Goal: Check status: Check status

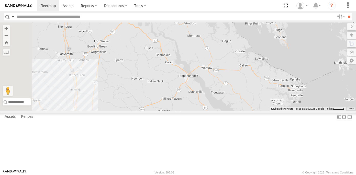
drag, startPoint x: 204, startPoint y: 158, endPoint x: 227, endPoint y: 104, distance: 58.9
click at [227, 107] on div at bounding box center [178, 66] width 356 height 88
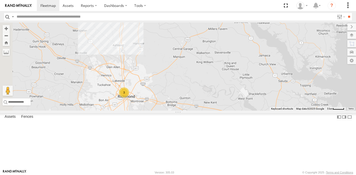
drag, startPoint x: 200, startPoint y: 154, endPoint x: 223, endPoint y: 120, distance: 41.4
click at [223, 111] on div "3" at bounding box center [178, 66] width 356 height 88
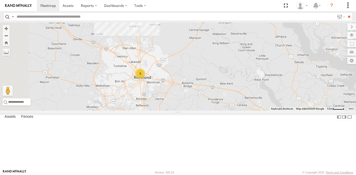
click at [226, 111] on div "3 3" at bounding box center [178, 66] width 356 height 88
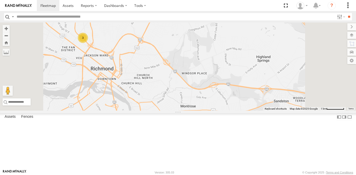
click at [0, 0] on link at bounding box center [0, 0] width 0 height 0
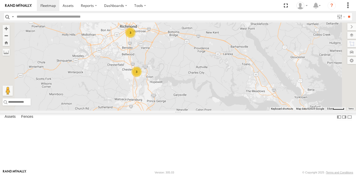
click at [0, 0] on link at bounding box center [0, 0] width 0 height 0
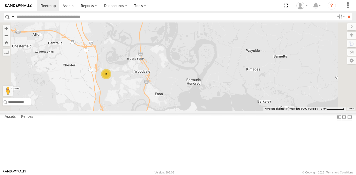
drag, startPoint x: 163, startPoint y: 81, endPoint x: 188, endPoint y: 109, distance: 37.4
click at [188, 109] on div "3" at bounding box center [178, 66] width 356 height 88
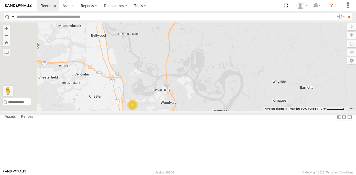
drag, startPoint x: 174, startPoint y: 77, endPoint x: 197, endPoint y: 106, distance: 37.6
click at [197, 106] on div "3" at bounding box center [178, 66] width 356 height 88
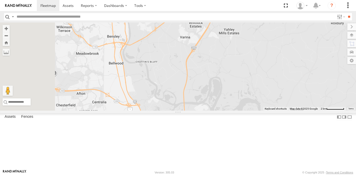
drag, startPoint x: 207, startPoint y: 75, endPoint x: 217, endPoint y: 94, distance: 22.4
click at [217, 94] on div "3" at bounding box center [178, 66] width 356 height 88
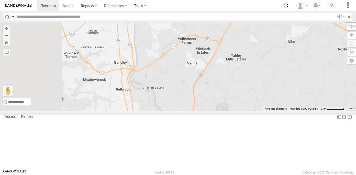
drag, startPoint x: 217, startPoint y: 74, endPoint x: 224, endPoint y: 100, distance: 27.1
click at [224, 100] on div "3 16 - DEAN" at bounding box center [178, 66] width 356 height 88
click at [137, 8] on div "2" at bounding box center [132, 3] width 10 height 10
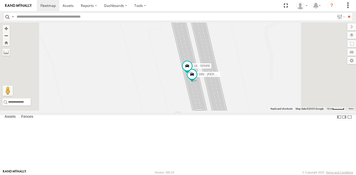
drag, startPoint x: 265, startPoint y: 119, endPoint x: 265, endPoint y: 56, distance: 62.6
click at [265, 58] on div "16 - DEAN 09N - RICK 18 - SPARE" at bounding box center [178, 66] width 356 height 88
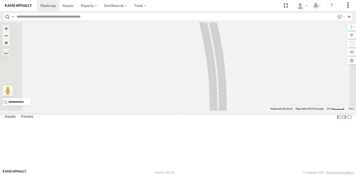
drag, startPoint x: 255, startPoint y: 84, endPoint x: 255, endPoint y: 105, distance: 21.5
click at [255, 103] on div "16 - DEAN 09N - RICK 18 - SPARE" at bounding box center [178, 66] width 356 height 88
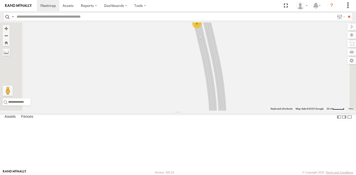
drag, startPoint x: 253, startPoint y: 122, endPoint x: 253, endPoint y: 145, distance: 22.7
click at [253, 111] on div "16 - DEAN 2" at bounding box center [178, 66] width 356 height 88
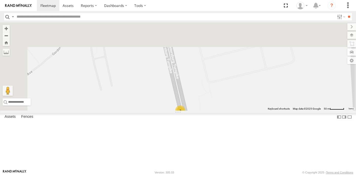
drag, startPoint x: 227, startPoint y: 35, endPoint x: 227, endPoint y: 118, distance: 83.5
click at [227, 111] on div "16 - DEAN 2" at bounding box center [178, 66] width 356 height 88
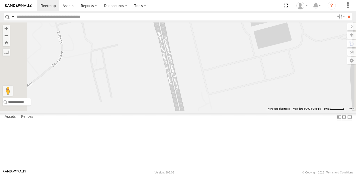
drag, startPoint x: 227, startPoint y: 121, endPoint x: 228, endPoint y: 28, distance: 93.2
click at [228, 34] on div "16 - DEAN 2" at bounding box center [178, 66] width 356 height 88
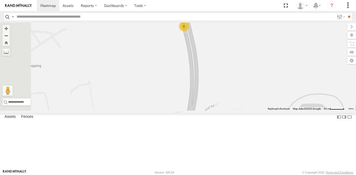
drag, startPoint x: 217, startPoint y: 115, endPoint x: 219, endPoint y: 30, distance: 85.8
click at [219, 33] on div "16 - DEAN 2" at bounding box center [178, 66] width 356 height 88
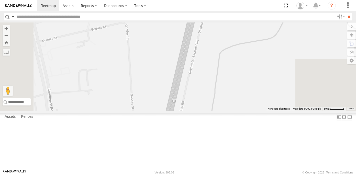
drag, startPoint x: 218, startPoint y: 134, endPoint x: 219, endPoint y: 59, distance: 74.8
click at [219, 62] on div "16 - DEAN 2" at bounding box center [178, 66] width 356 height 88
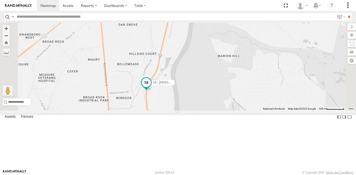
drag, startPoint x: 222, startPoint y: 140, endPoint x: 222, endPoint y: 104, distance: 35.8
click at [222, 111] on div "16 - DEAN 18 - SPARE" at bounding box center [178, 66] width 356 height 88
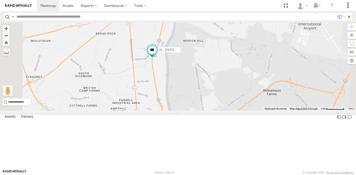
drag, startPoint x: 232, startPoint y: 118, endPoint x: 230, endPoint y: 75, distance: 43.2
click at [230, 75] on div "16 - DEAN 18 - SPARE" at bounding box center [178, 66] width 356 height 88
